Goal: Find specific page/section: Find specific page/section

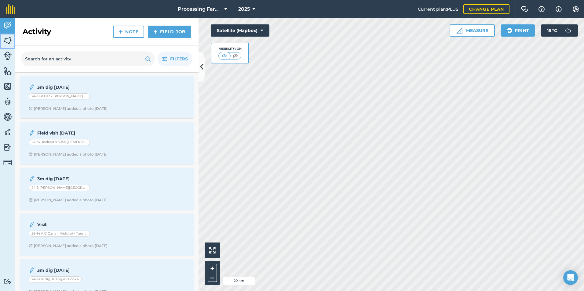
click at [5, 39] on img at bounding box center [7, 40] width 9 height 9
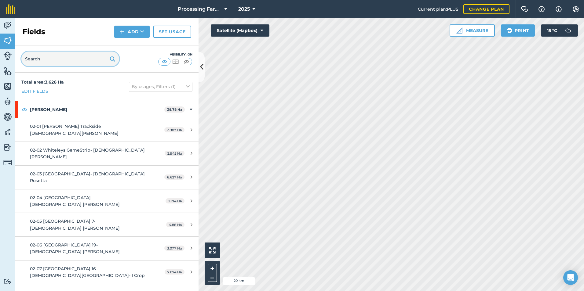
click at [57, 61] on input "text" at bounding box center [70, 59] width 98 height 15
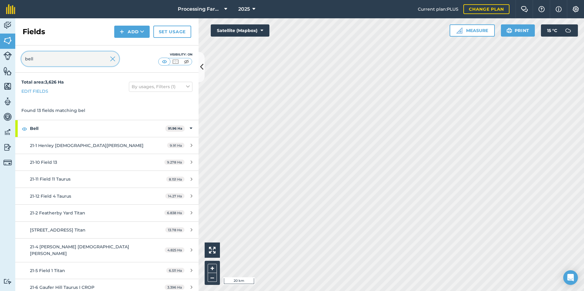
type input "bell"
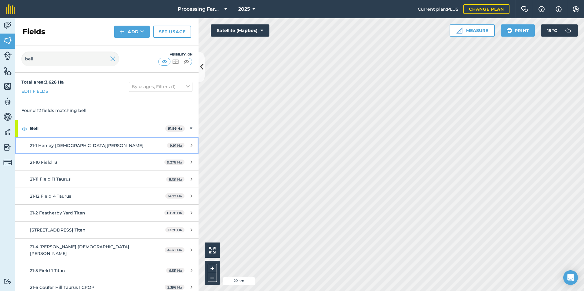
click at [85, 147] on div "21-1 Henley [DEMOGRAPHIC_DATA][PERSON_NAME]" at bounding box center [87, 145] width 115 height 7
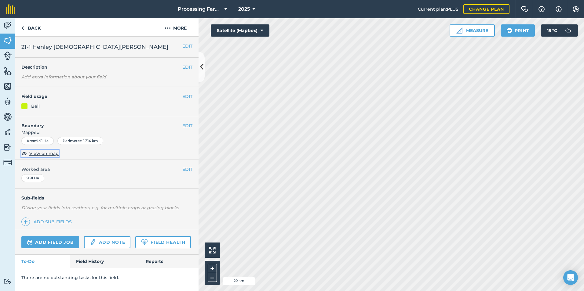
click at [43, 154] on span "View on map" at bounding box center [43, 153] width 29 height 7
click at [31, 27] on link "Back" at bounding box center [30, 27] width 31 height 18
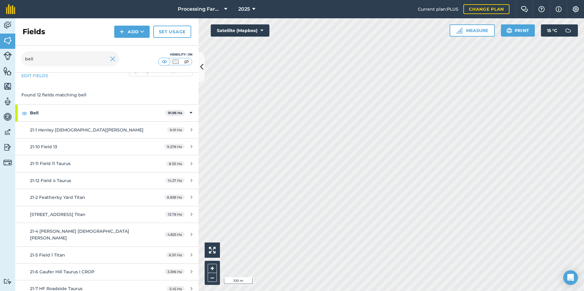
scroll to position [31, 0]
